Goal: Find specific page/section: Find specific page/section

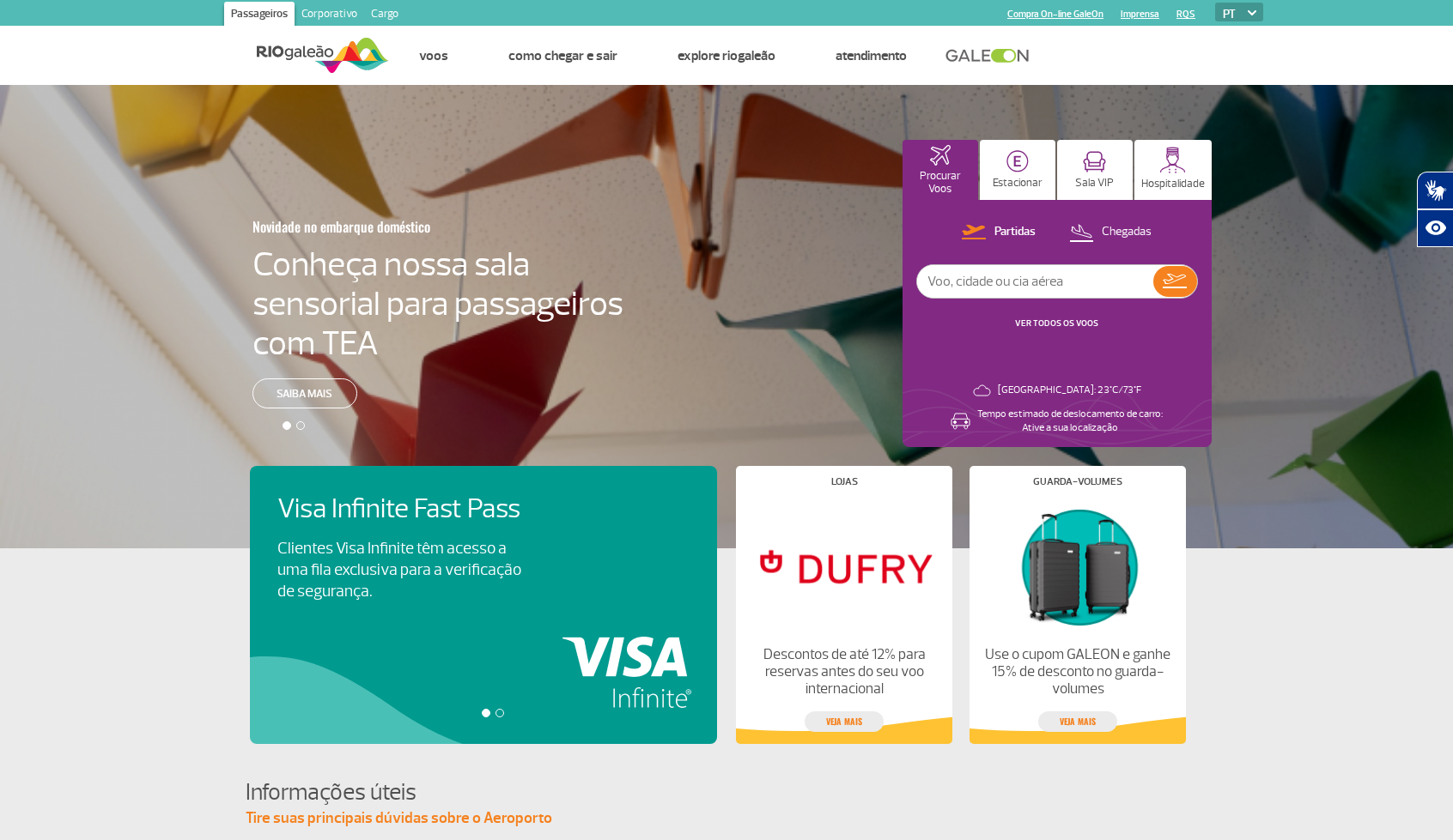
click at [326, 13] on link "Corporativo" at bounding box center [330, 16] width 69 height 28
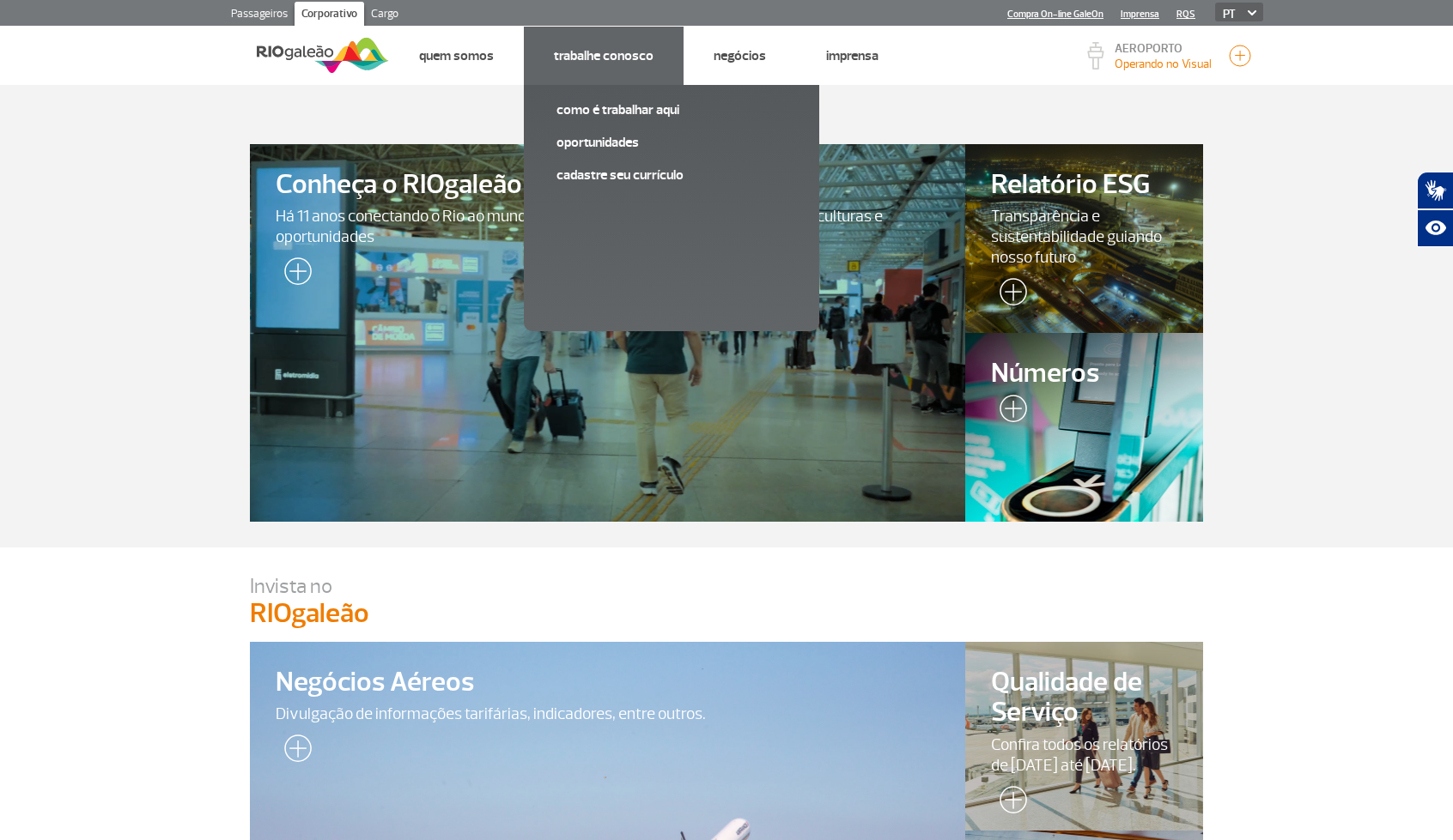
click at [601, 61] on link "Trabalhe Conosco" at bounding box center [604, 55] width 100 height 17
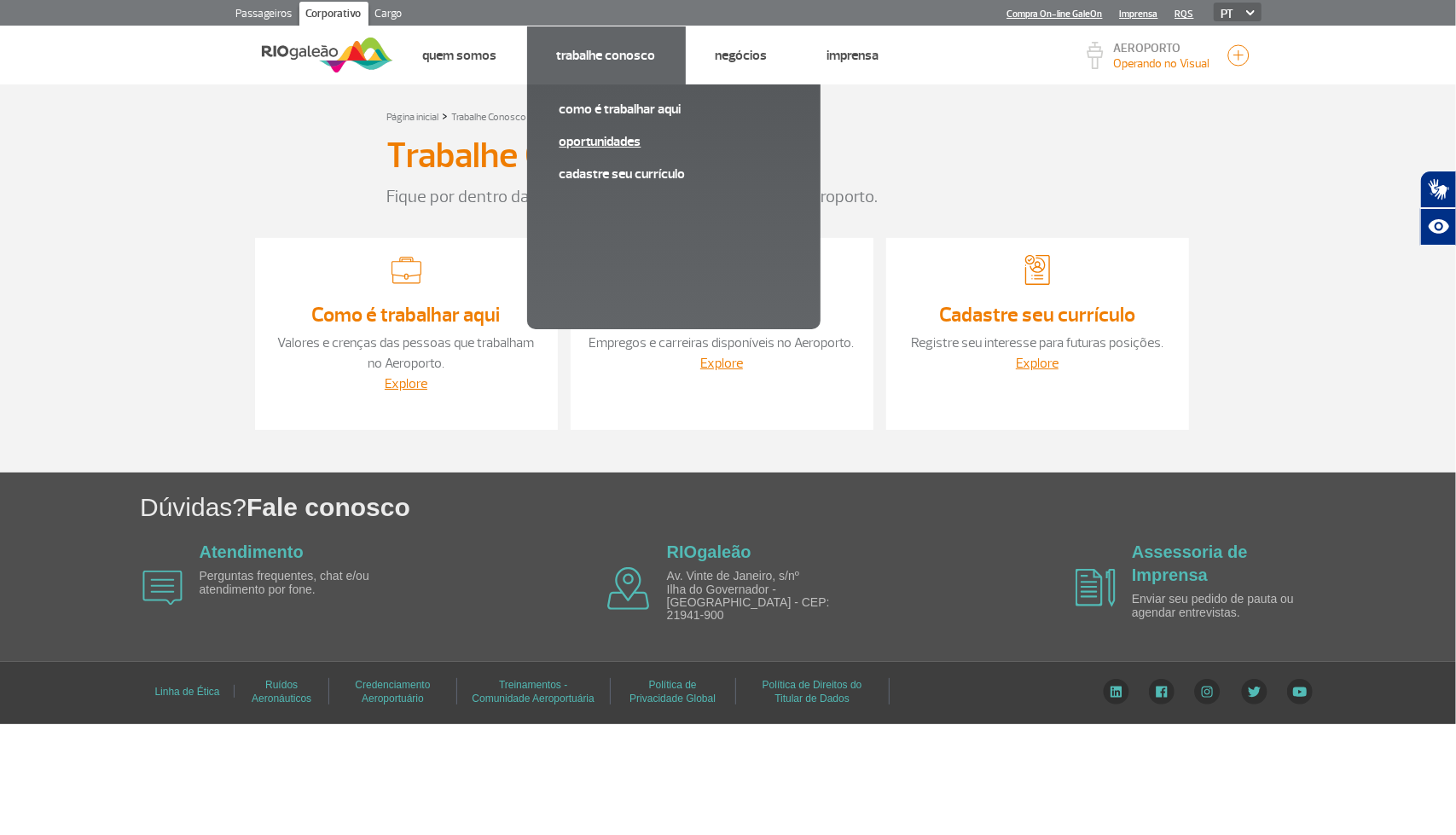
click at [621, 139] on link "Oportunidades" at bounding box center [673, 141] width 228 height 19
